Goal: Use online tool/utility: Utilize a website feature to perform a specific function

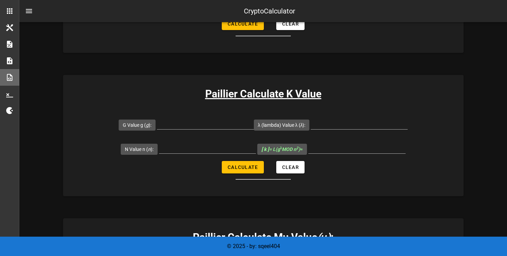
scroll to position [212, 0]
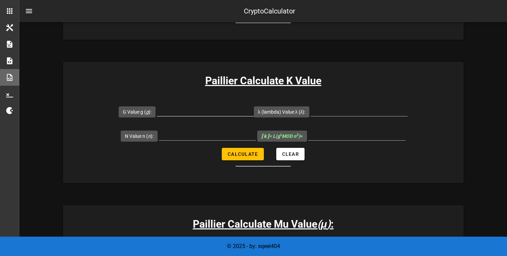
click at [205, 115] on input "G Value g ( g ):" at bounding box center [205, 110] width 97 height 11
click at [331, 110] on input "λ (lambda) Value λ ( λ ):" at bounding box center [359, 110] width 97 height 11
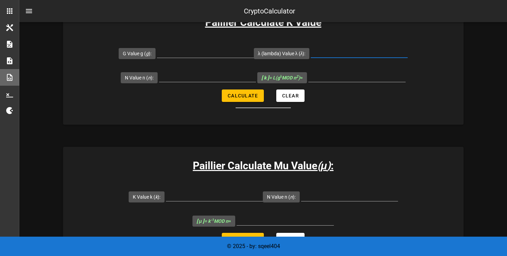
scroll to position [268, 0]
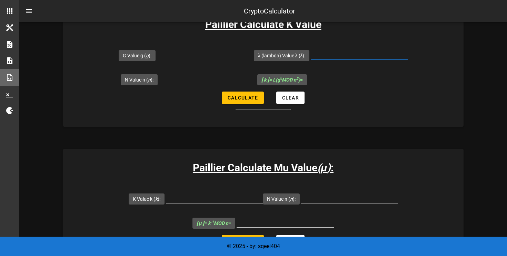
click at [179, 56] on input "G Value g ( g ):" at bounding box center [205, 54] width 97 height 11
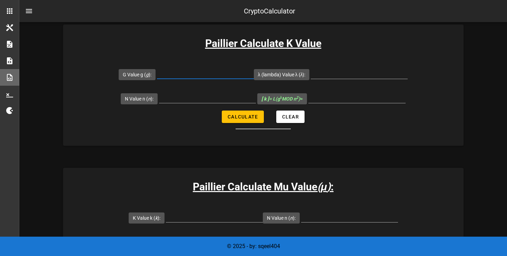
scroll to position [248, 0]
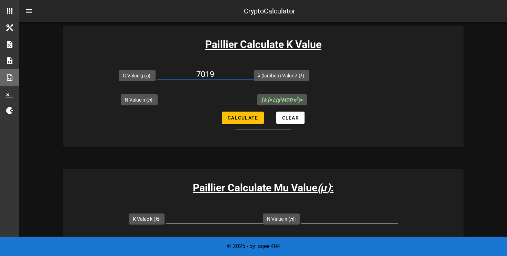
type input "7019"
click at [372, 69] on input "λ (lambda) Value λ ( λ ):" at bounding box center [359, 74] width 97 height 11
type input "3180"
click at [184, 98] on input "N Value n ( n ):" at bounding box center [207, 98] width 97 height 11
type input "6527"
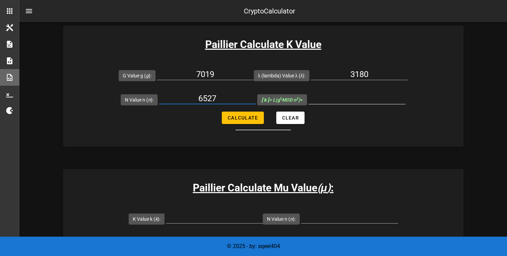
click at [333, 102] on input "[ k ] = L(g λ MOD n 2 ) =" at bounding box center [356, 98] width 97 height 11
click at [337, 98] on input "[ k ] = L(g λ MOD n 2 ) =" at bounding box center [356, 98] width 97 height 11
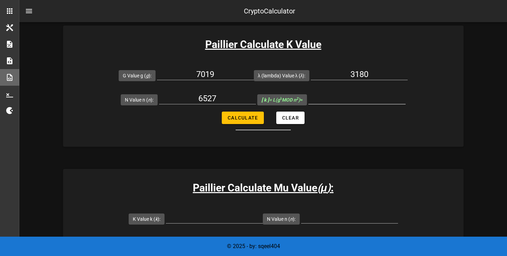
click at [357, 96] on input "[ k ] = L(g λ MOD n 2 ) =" at bounding box center [356, 98] width 97 height 11
click at [350, 125] on form "G Value g ( g ): 7019 λ (lambda) Value λ ( λ ): 3180 N Value n ( n ): 6527 [ k …" at bounding box center [263, 96] width 400 height 67
click at [232, 112] on button "Calculate" at bounding box center [243, 117] width 42 height 12
type input "5143"
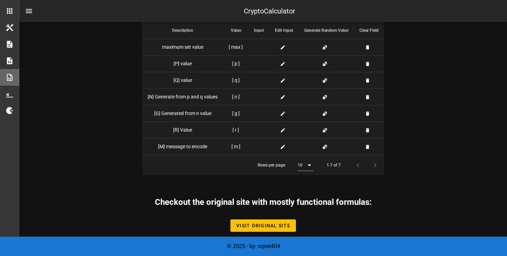
scroll to position [946, 0]
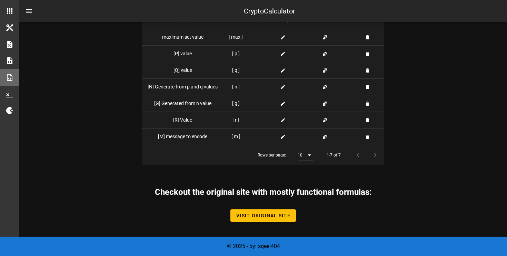
click at [313, 153] on icon at bounding box center [309, 155] width 8 height 8
click at [313, 153] on div "5" at bounding box center [306, 160] width 17 height 17
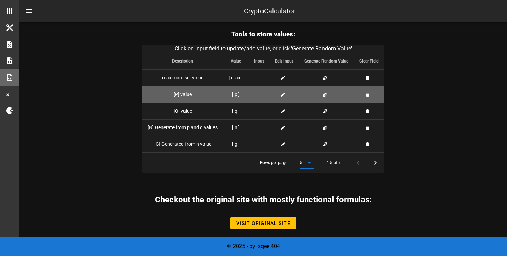
scroll to position [913, 0]
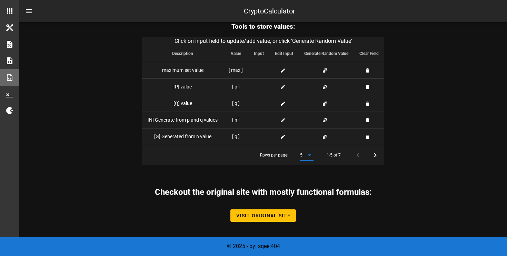
click at [309, 155] on icon at bounding box center [309, 155] width 8 height 8
click at [308, 202] on div "All" at bounding box center [309, 209] width 6 height 15
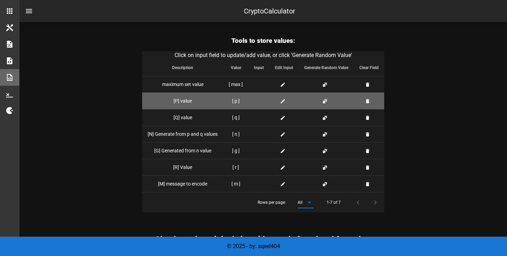
scroll to position [898, 0]
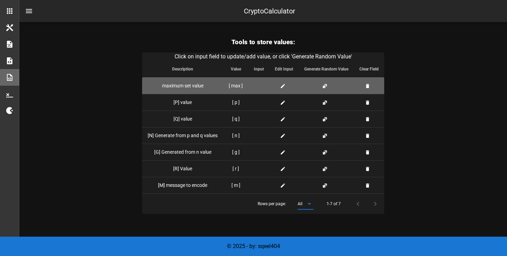
click at [281, 82] on span at bounding box center [284, 85] width 8 height 7
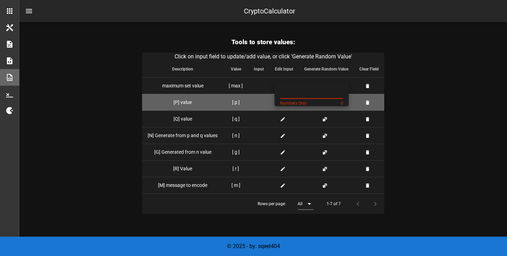
paste input "107"
type input "107"
click at [260, 100] on div at bounding box center [259, 102] width 10 height 7
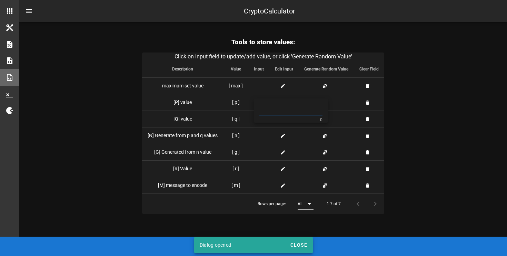
paste input "107"
type input "107"
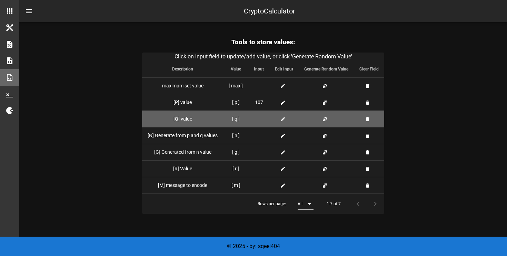
click at [280, 115] on span at bounding box center [284, 118] width 8 height 7
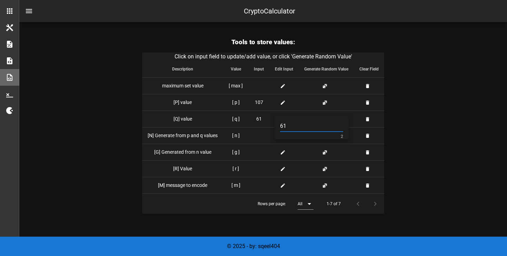
type input "61"
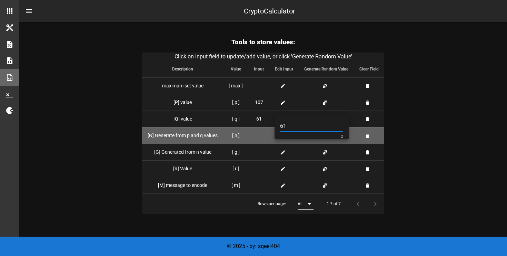
click at [245, 133] on td "[ n ]" at bounding box center [235, 135] width 25 height 17
click at [324, 137] on button "button" at bounding box center [325, 136] width 6 height 6
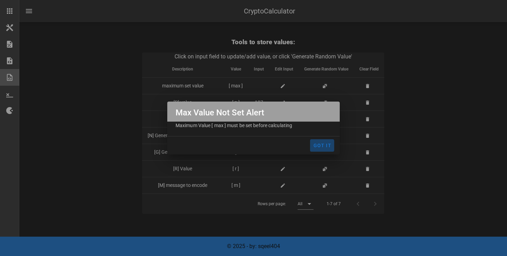
click at [328, 145] on span "Got It" at bounding box center [322, 145] width 19 height 6
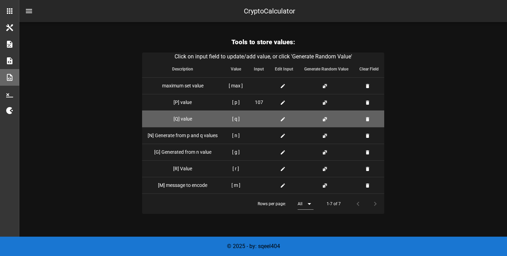
click at [260, 117] on div at bounding box center [259, 118] width 10 height 7
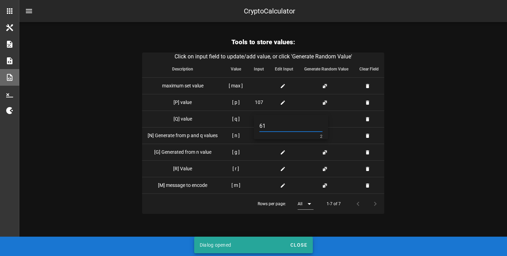
type input "61"
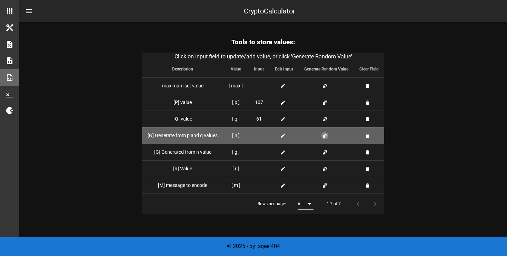
click at [326, 135] on button "button" at bounding box center [325, 136] width 6 height 6
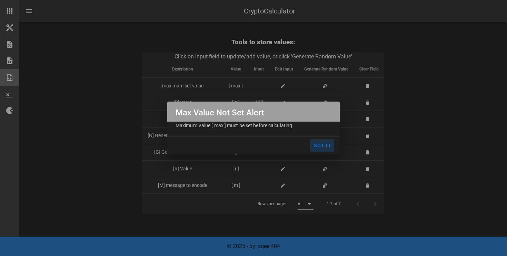
click at [327, 147] on span "Got It" at bounding box center [322, 145] width 19 height 6
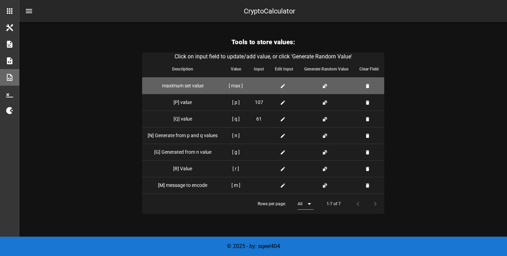
click at [252, 84] on td at bounding box center [258, 85] width 21 height 17
click at [271, 84] on td at bounding box center [283, 85] width 29 height 17
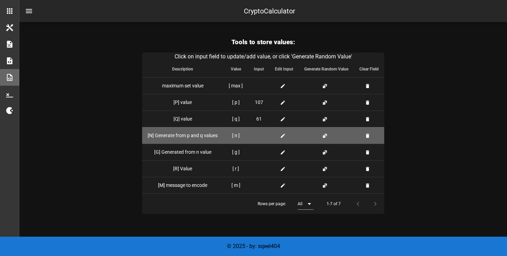
click at [283, 133] on icon at bounding box center [283, 136] width 6 height 6
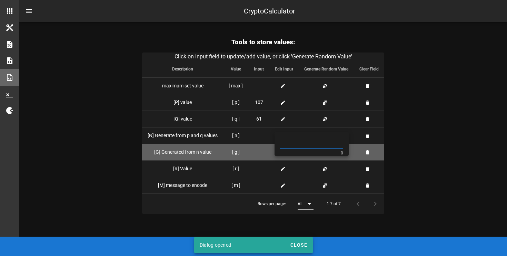
paste input "6527"
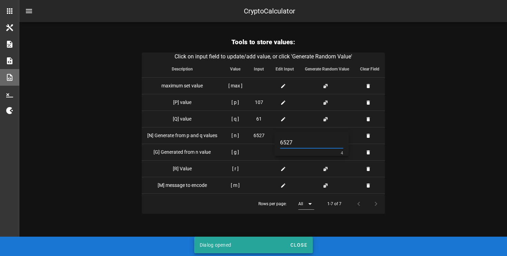
type input "6527"
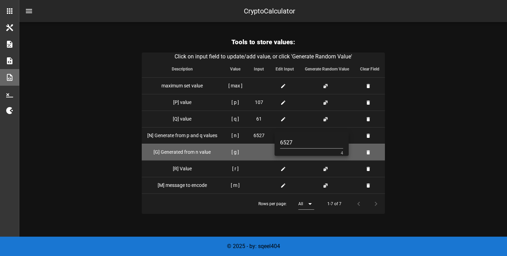
click at [254, 151] on div at bounding box center [259, 151] width 11 height 7
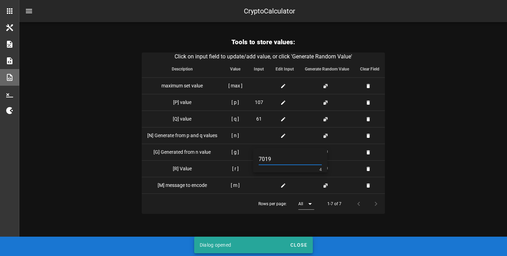
type input "7019"
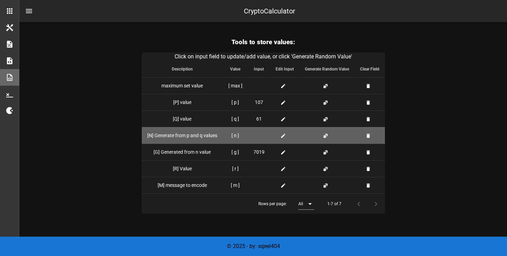
click at [271, 133] on td at bounding box center [284, 135] width 29 height 17
click at [280, 133] on icon at bounding box center [283, 136] width 6 height 6
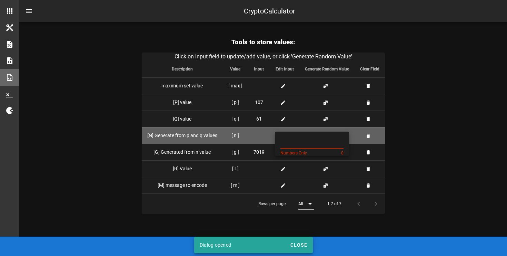
paste input "6527"
type input "6527"
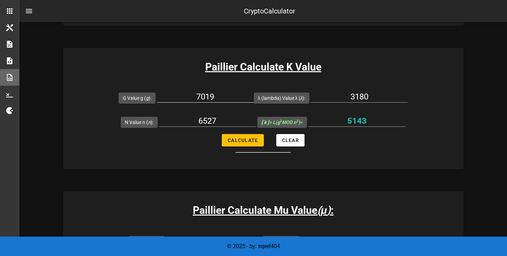
scroll to position [226, 0]
